Goal: Obtain resource: Obtain resource

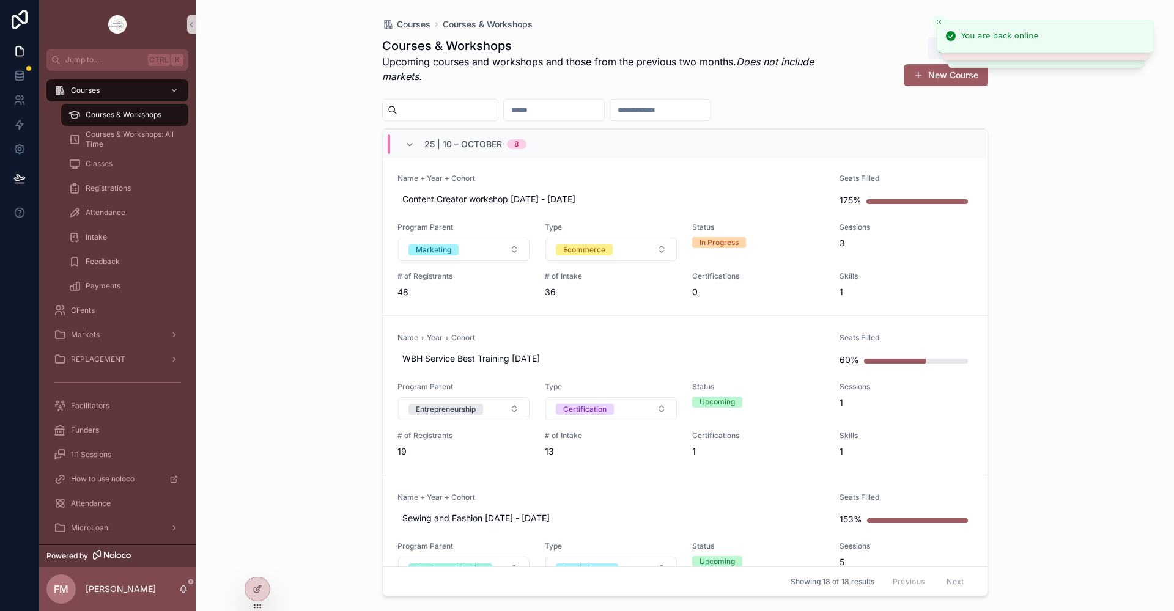
scroll to position [122, 0]
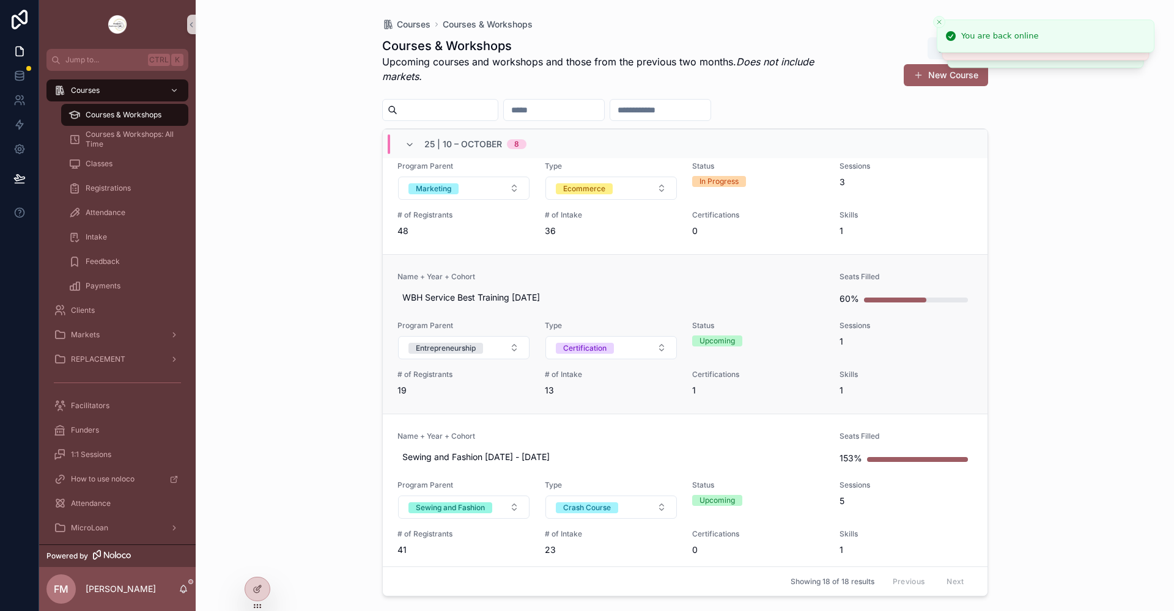
click at [656, 268] on link "Name + Year + Cohort WBH Service Best Training [DATE] Seats Filled 60% Program …" at bounding box center [685, 334] width 605 height 160
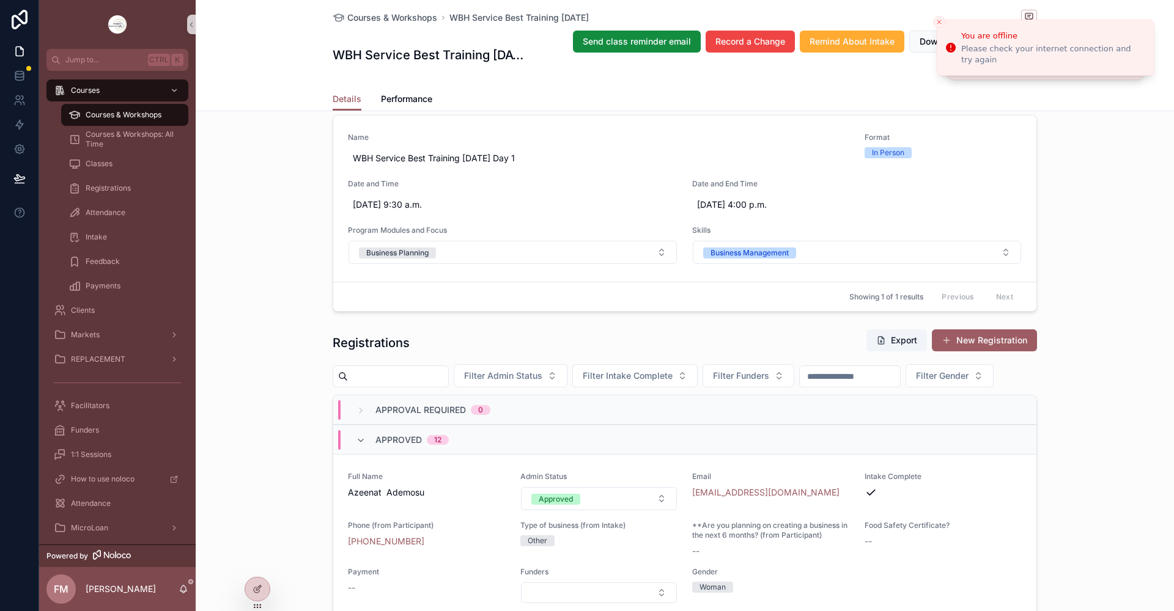
scroll to position [673, 0]
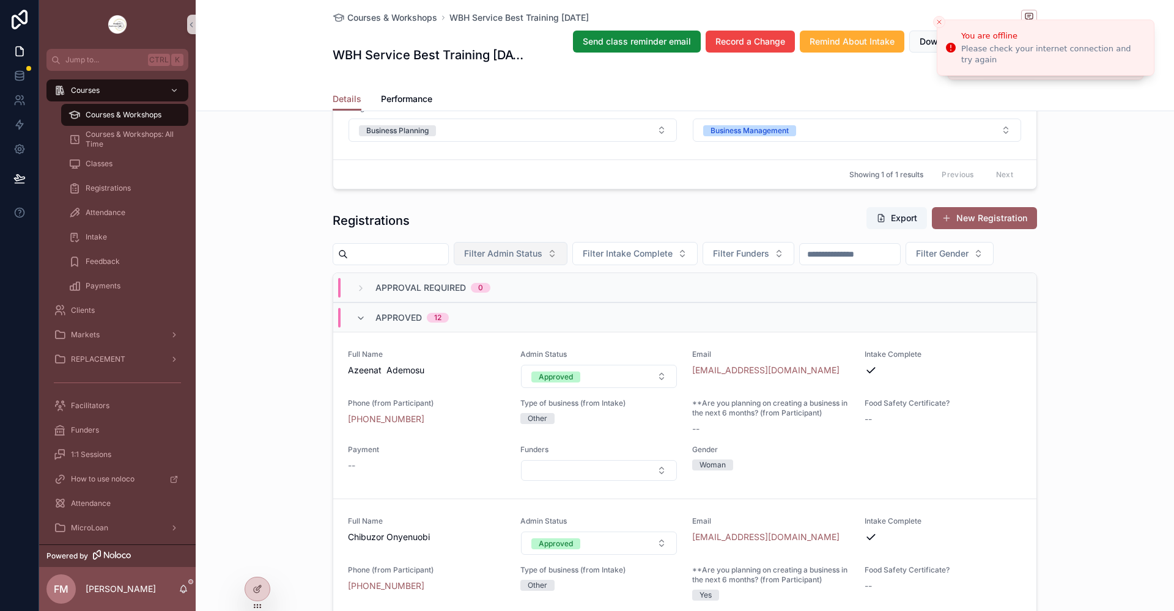
click at [527, 257] on span "Filter Admin Status" at bounding box center [503, 254] width 78 height 12
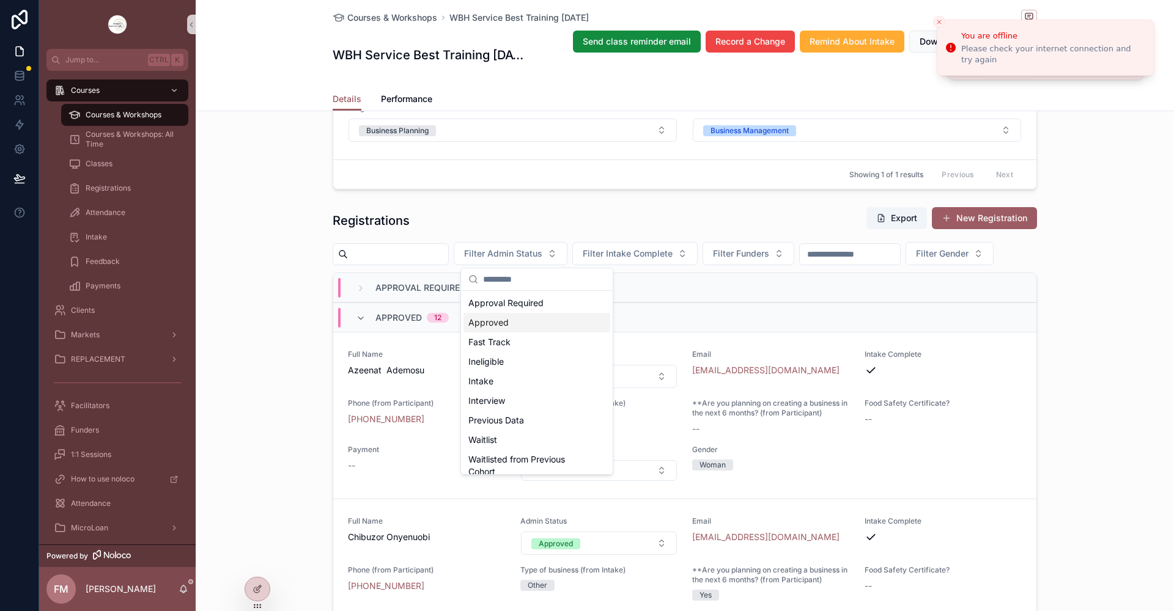
click at [512, 325] on div "Approved" at bounding box center [536, 323] width 147 height 20
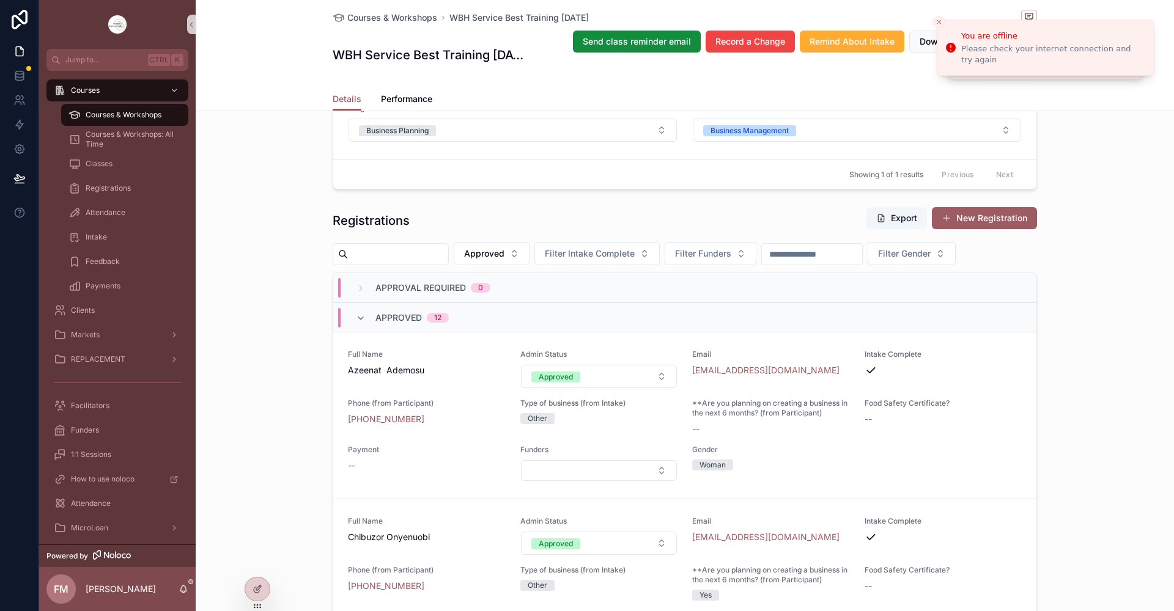
click at [904, 216] on button "Export" at bounding box center [896, 218] width 61 height 22
